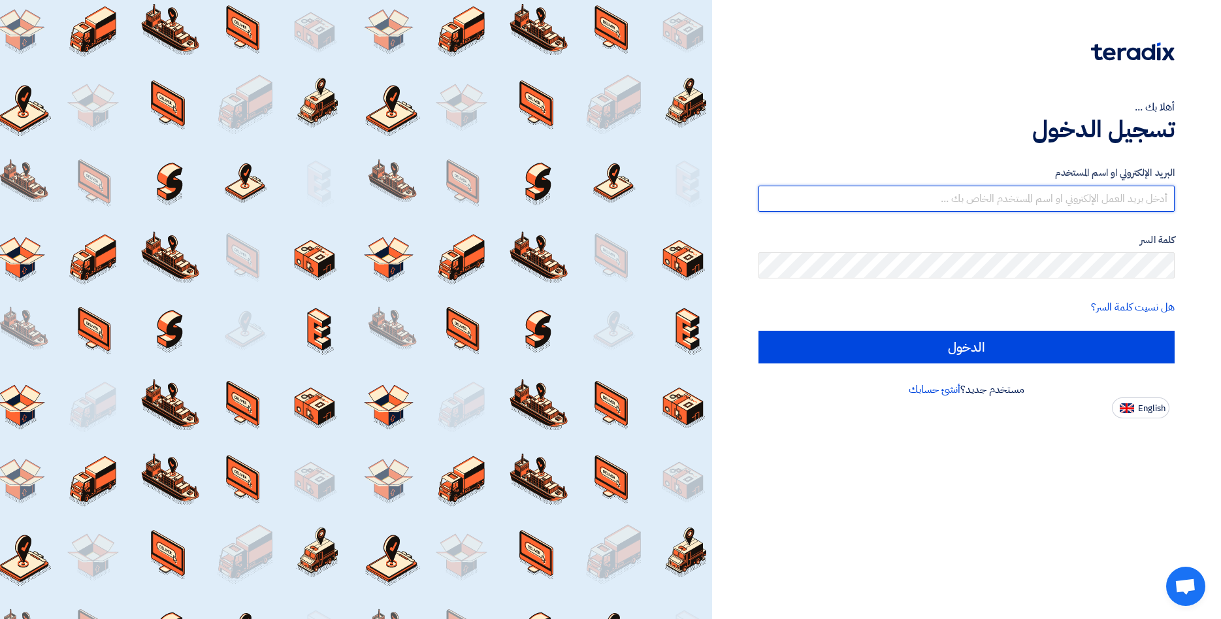
click at [1096, 199] on input "text" at bounding box center [966, 199] width 416 height 26
click at [1077, 200] on input "text" at bounding box center [966, 199] width 416 height 26
click at [1088, 190] on input "text" at bounding box center [966, 199] width 416 height 26
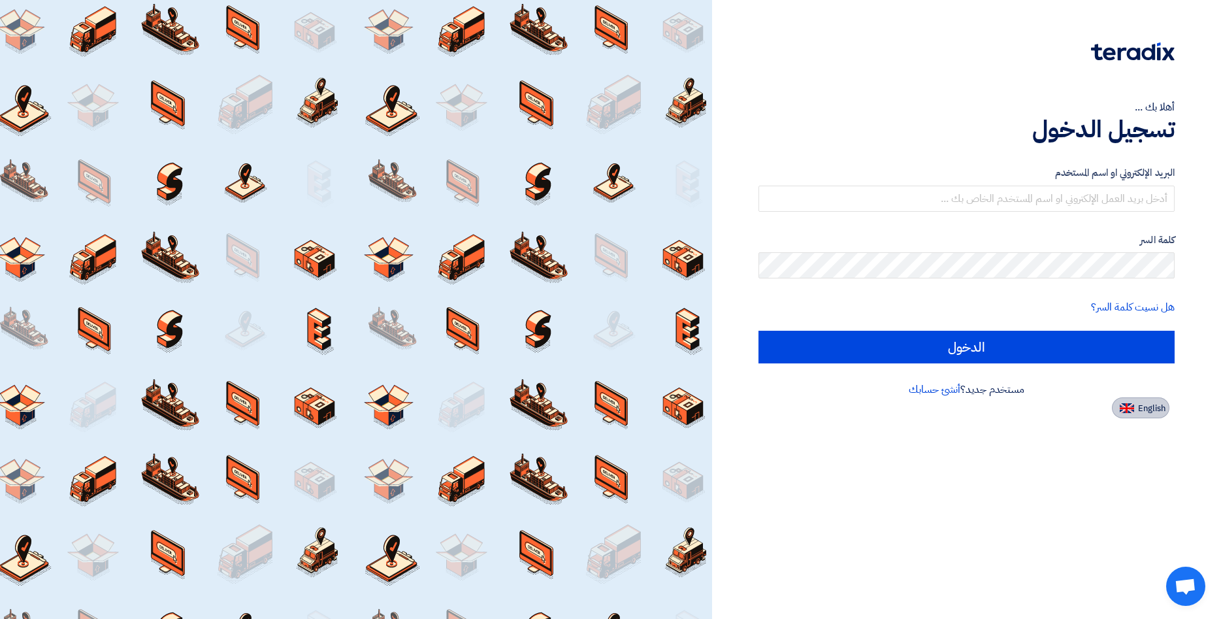
click at [1142, 405] on span "English" at bounding box center [1151, 408] width 27 height 9
type input "Sign in"
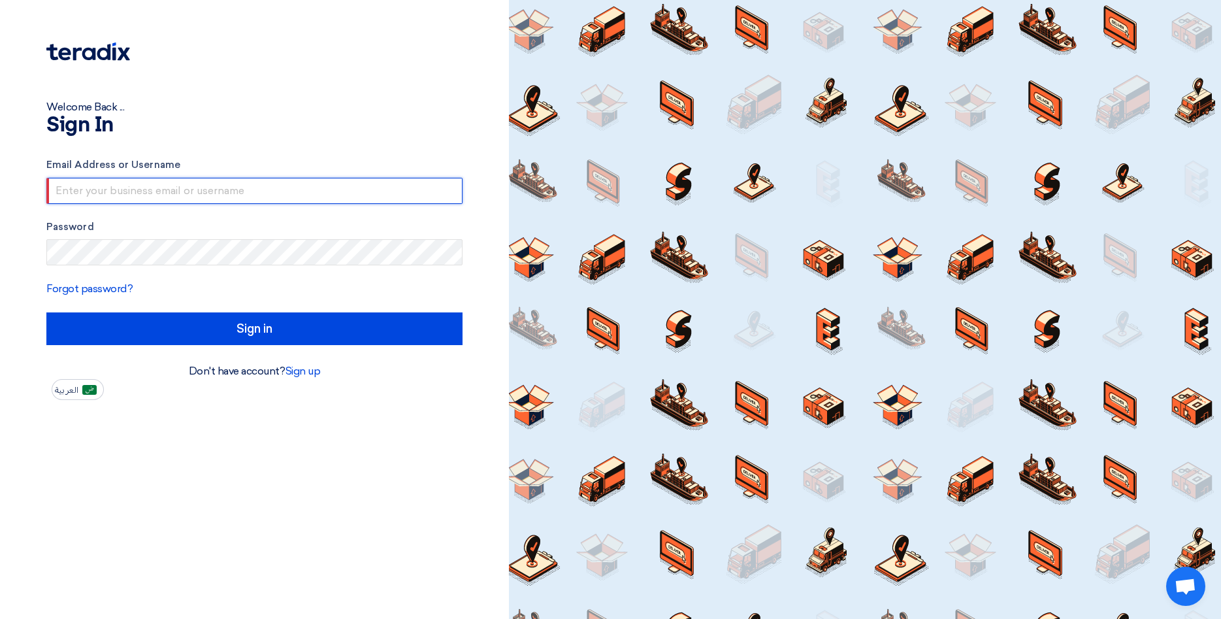
click at [105, 185] on input "text" at bounding box center [254, 191] width 416 height 26
type input "L"
type input "I"
type input "[EMAIL_ADDRESS][DOMAIN_NAME]"
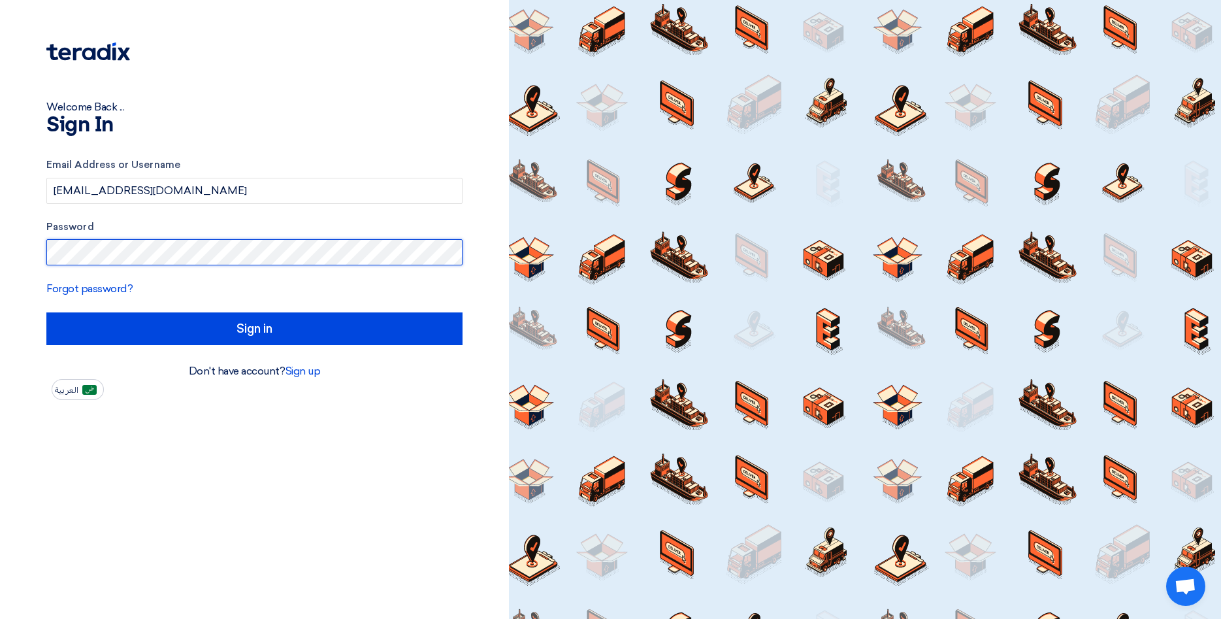
click at [46, 312] on input "Sign in" at bounding box center [254, 328] width 416 height 33
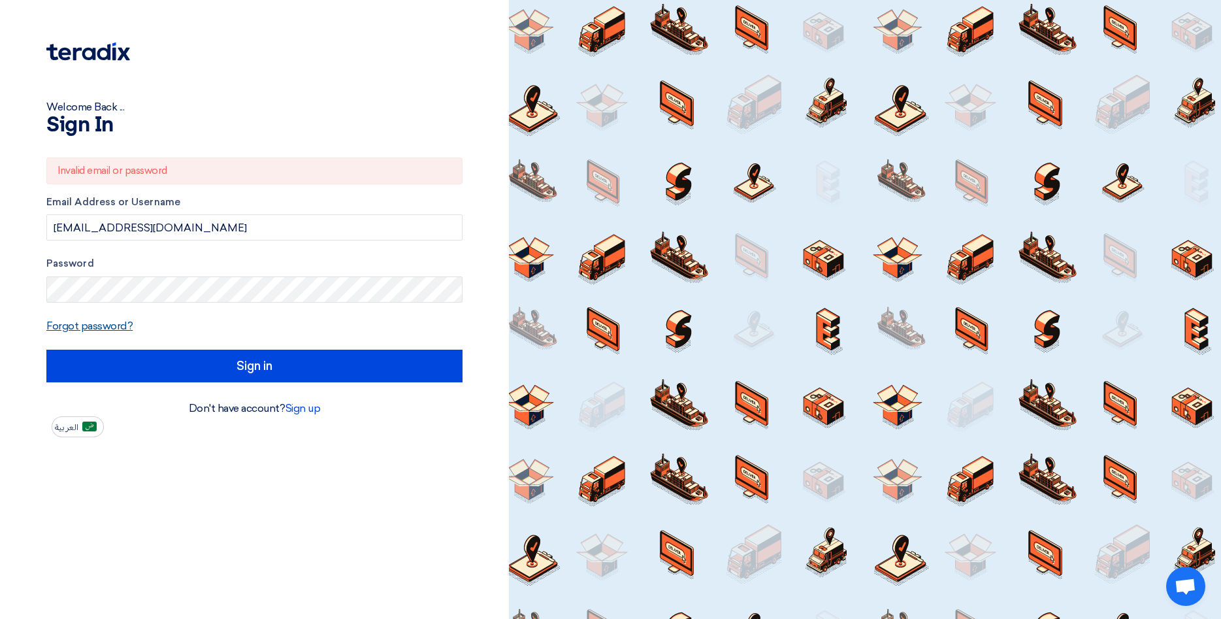
click at [84, 329] on link "Forgot password?" at bounding box center [89, 325] width 86 height 12
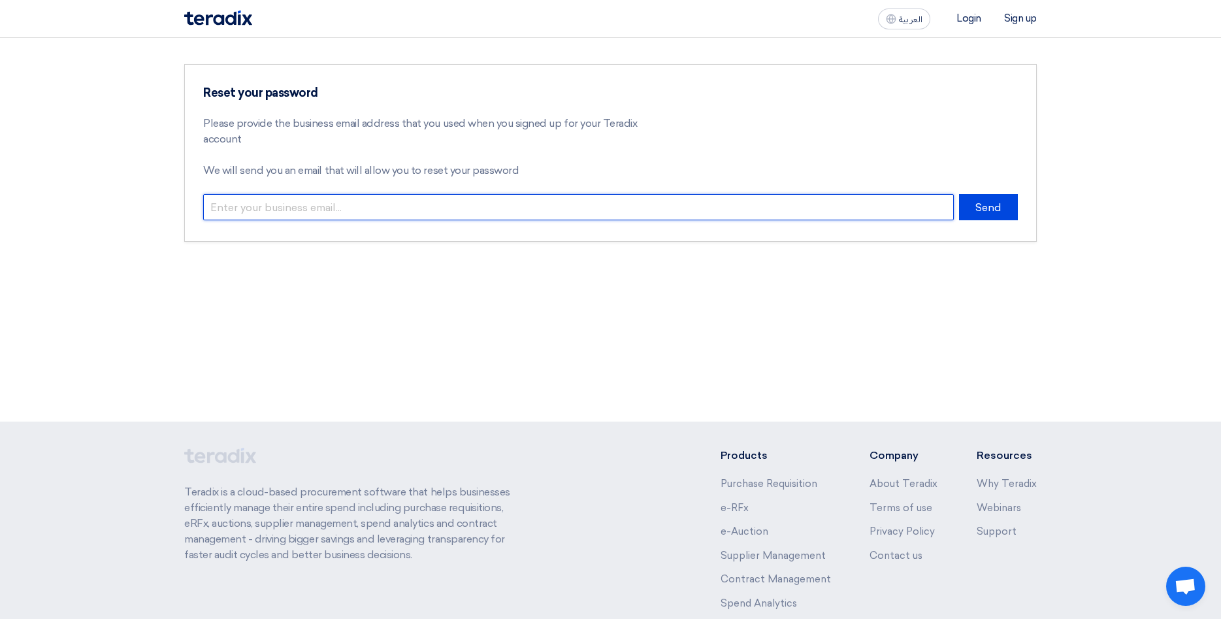
click at [324, 208] on input "email" at bounding box center [578, 207] width 751 height 26
type input "[EMAIL_ADDRESS][DOMAIN_NAME]"
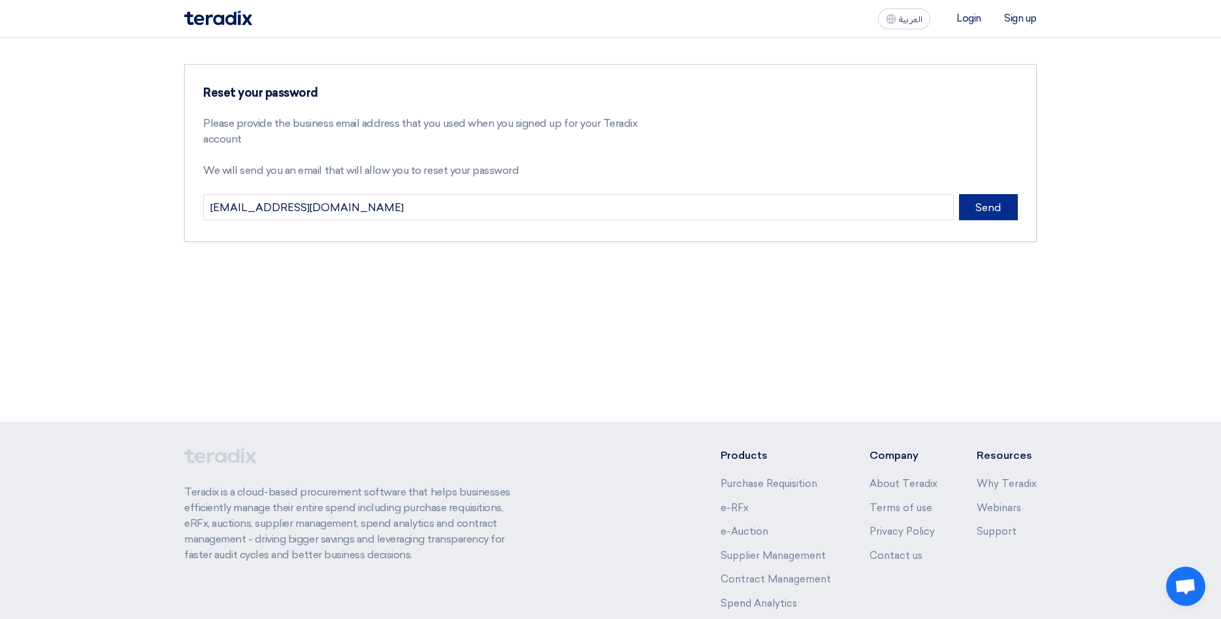
click at [1012, 208] on button "Send" at bounding box center [988, 207] width 59 height 26
click at [980, 209] on button "Send" at bounding box center [988, 207] width 59 height 26
